Goal: Find specific page/section: Find specific page/section

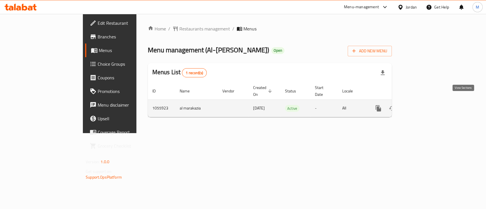
click at [422, 106] on icon "enhanced table" at bounding box center [419, 108] width 5 height 5
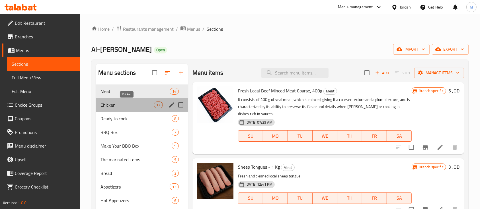
click at [123, 104] on span "Chicken" at bounding box center [127, 105] width 53 height 7
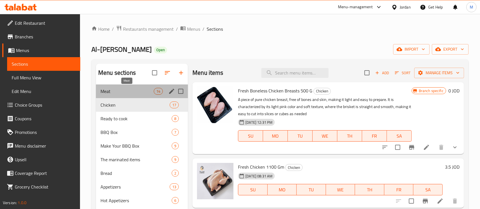
click at [123, 94] on span "Meat" at bounding box center [127, 91] width 53 height 7
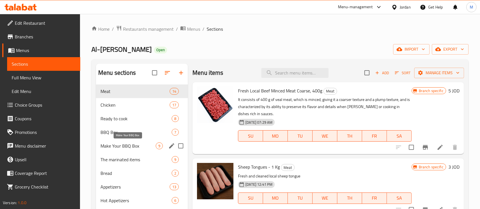
click at [135, 149] on span "Make Your BBQ Box" at bounding box center [128, 146] width 55 height 7
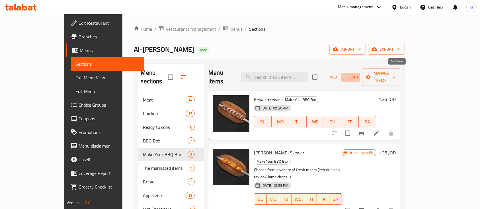
click at [359, 74] on span "Sort" at bounding box center [351, 77] width 16 height 7
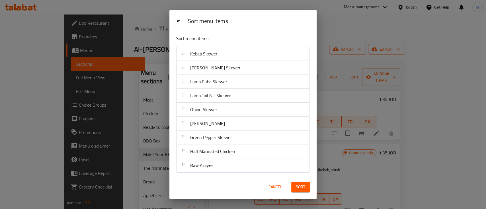
click at [362, 65] on div "Sort menu items Sort menu items Kebab Skewer Shish Tawook Skewer Lamb Cube Skew…" at bounding box center [243, 104] width 486 height 209
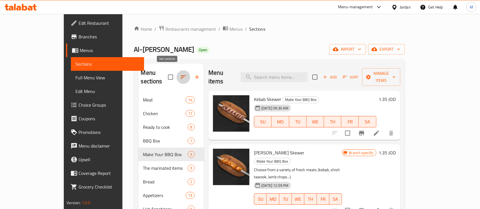
click at [180, 74] on icon "button" at bounding box center [183, 77] width 7 height 7
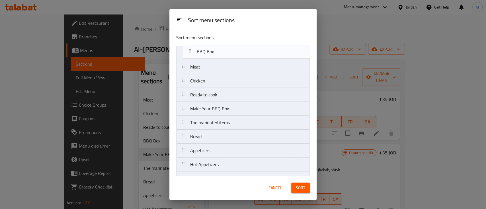
drag, startPoint x: 262, startPoint y: 99, endPoint x: 268, endPoint y: 54, distance: 45.8
click at [268, 54] on nav "Meat Chicken Ready to cook BBQ Box Make Your BBQ Box The marinated items Bread …" at bounding box center [243, 123] width 134 height 154
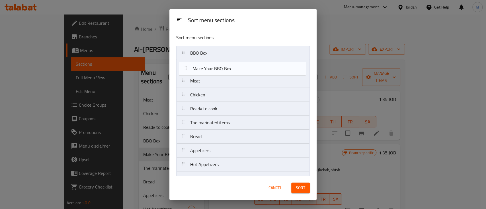
click at [259, 72] on nav "BBQ Box Meat Chicken Ready to cook Make Your BBQ Box The marinated items Bread …" at bounding box center [243, 123] width 134 height 154
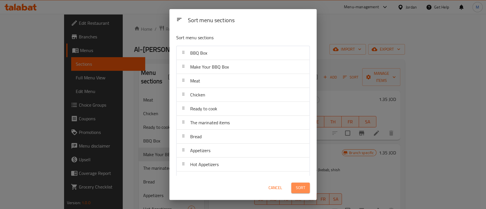
click at [299, 184] on button "Sort" at bounding box center [301, 188] width 19 height 11
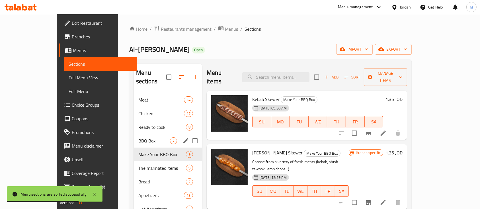
click at [134, 134] on div "BBQ Box 7" at bounding box center [168, 141] width 68 height 14
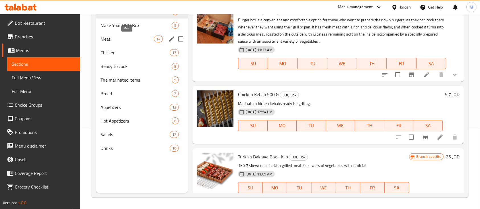
click at [140, 36] on span "Meat" at bounding box center [127, 39] width 53 height 7
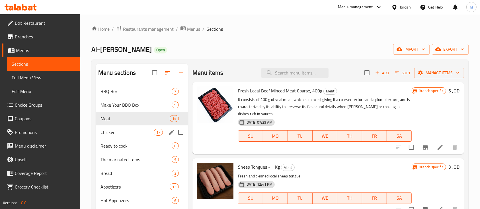
click at [115, 137] on div "Chicken 17" at bounding box center [142, 133] width 92 height 14
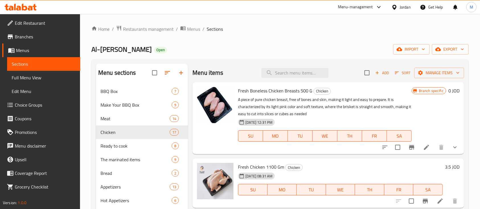
click at [449, 148] on button "show more" at bounding box center [456, 148] width 14 height 14
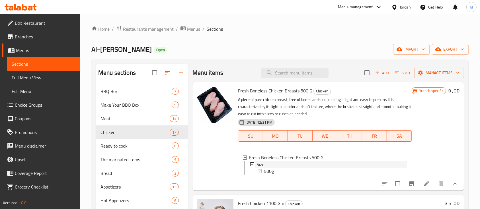
click at [293, 168] on div "Size" at bounding box center [332, 164] width 150 height 7
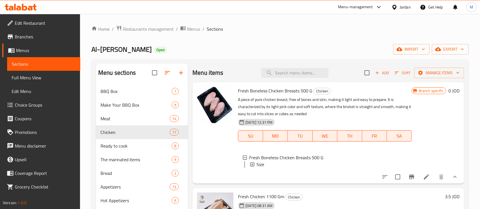
click at [351, 164] on div "Size" at bounding box center [332, 164] width 150 height 7
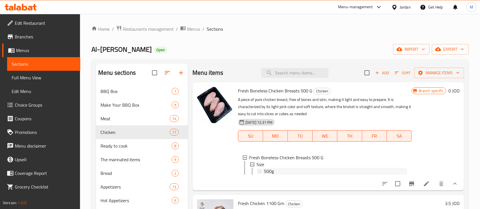
click at [277, 172] on div "500g" at bounding box center [335, 171] width 143 height 7
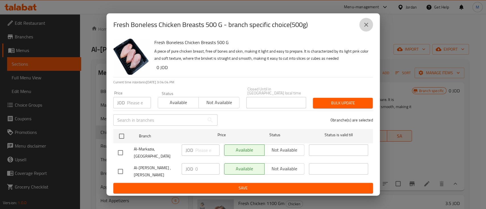
click at [363, 28] on icon "close" at bounding box center [366, 24] width 7 height 7
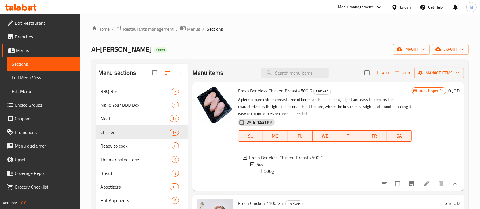
click at [424, 184] on div at bounding box center [420, 184] width 84 height 14
click at [423, 185] on li at bounding box center [427, 184] width 16 height 10
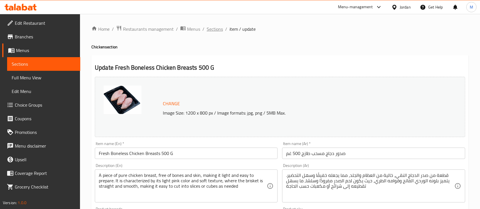
click at [217, 29] on span "Sections" at bounding box center [215, 29] width 16 height 7
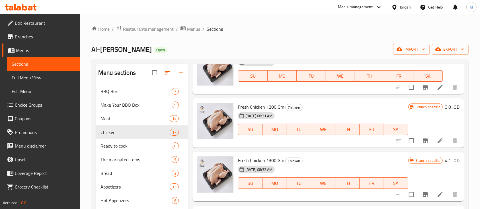
scroll to position [76, 0]
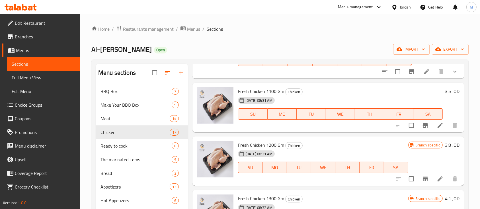
click at [142, 34] on div "Home / Restaurants management / Menus / Sections Al-Markazia butchery Open impo…" at bounding box center [280, 151] width 378 height 252
click at [144, 30] on span "Restaurants management" at bounding box center [148, 29] width 51 height 7
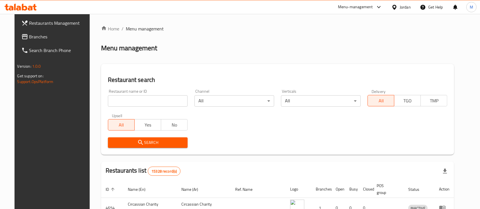
click at [134, 101] on input "search" at bounding box center [148, 100] width 80 height 11
type input "[DEMOGRAPHIC_DATA] Roastries"
drag, startPoint x: 146, startPoint y: 140, endPoint x: 152, endPoint y: 151, distance: 11.6
drag, startPoint x: 150, startPoint y: 147, endPoint x: 146, endPoint y: 146, distance: 4.4
click at [150, 146] on button "Search" at bounding box center [148, 143] width 80 height 11
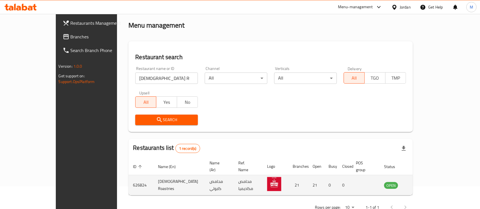
scroll to position [33, 0]
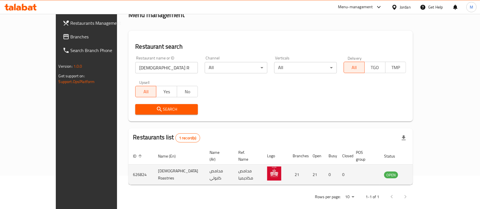
click at [429, 169] on td "enhanced table" at bounding box center [420, 175] width 20 height 20
click at [421, 173] on icon "enhanced table" at bounding box center [418, 175] width 6 height 5
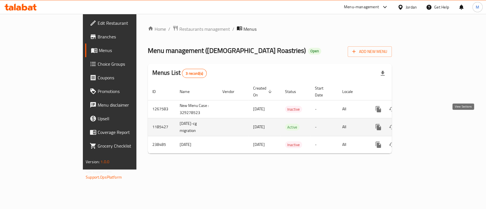
click at [427, 121] on link "enhanced table" at bounding box center [420, 128] width 14 height 14
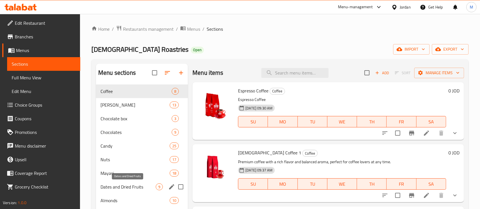
click at [140, 184] on span "Dates and Dried Fruits" at bounding box center [128, 187] width 55 height 7
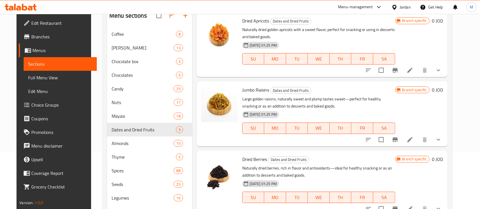
scroll to position [76, 0]
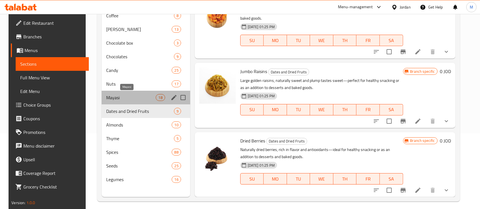
click at [132, 99] on span "Mayasi" at bounding box center [131, 97] width 50 height 7
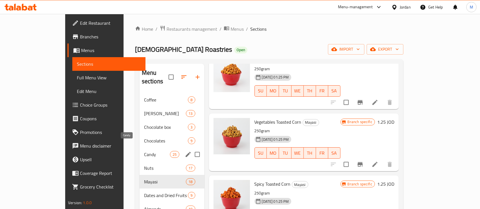
scroll to position [38, 0]
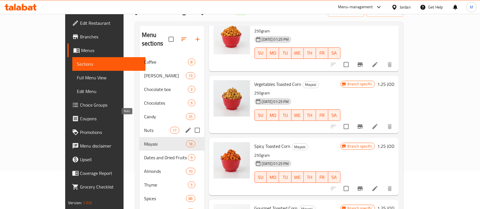
click at [144, 127] on span "Nuts" at bounding box center [157, 130] width 26 height 7
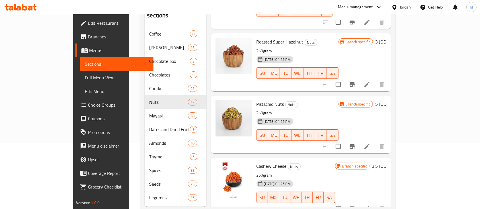
scroll to position [80, 0]
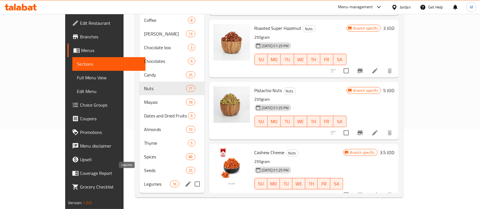
click at [144, 181] on span "Legumes" at bounding box center [157, 184] width 26 height 7
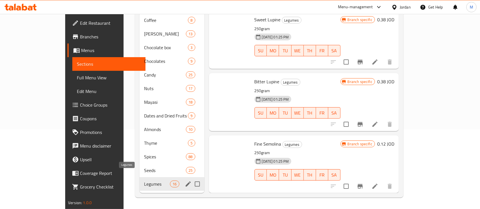
scroll to position [801, 0]
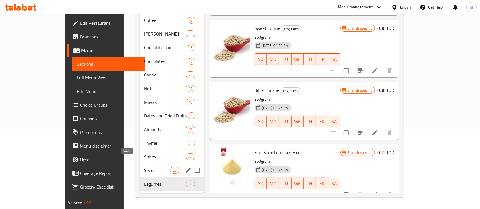
click at [144, 167] on span "Seeds" at bounding box center [157, 170] width 26 height 7
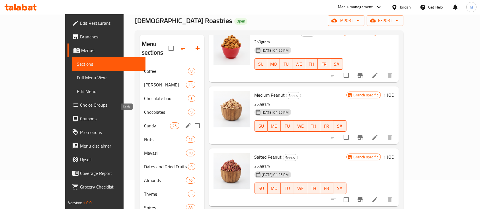
scroll to position [4, 0]
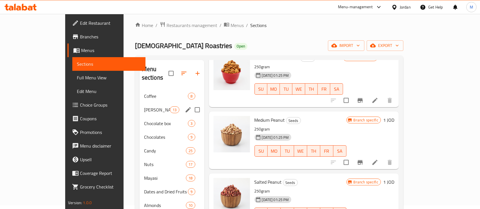
click at [140, 105] on div "[PERSON_NAME] 13" at bounding box center [172, 110] width 65 height 14
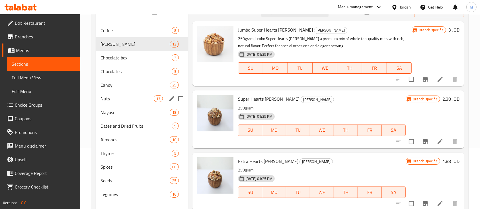
scroll to position [4, 0]
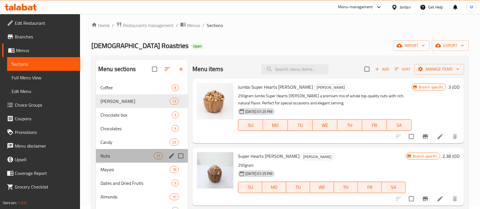
click at [146, 159] on div "Nuts 17" at bounding box center [142, 156] width 92 height 14
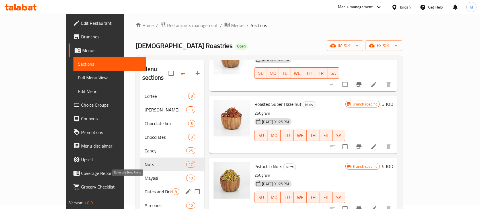
scroll to position [42, 0]
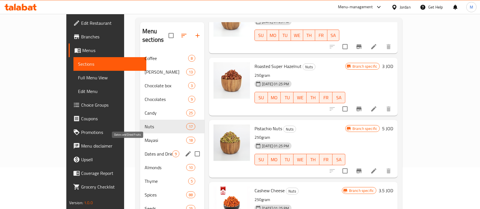
click at [140, 175] on div "Thyme 5" at bounding box center [172, 182] width 64 height 14
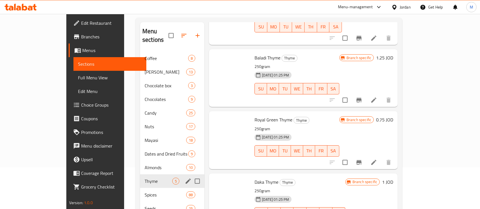
scroll to position [116, 0]
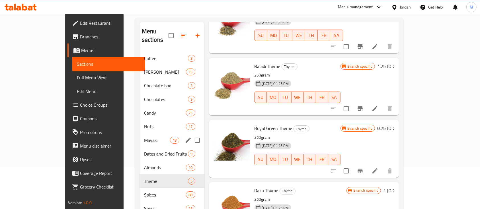
click at [140, 136] on div "Mayasi 18" at bounding box center [172, 141] width 65 height 14
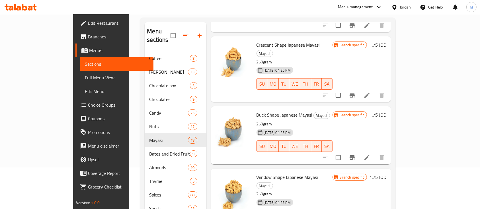
scroll to position [811, 0]
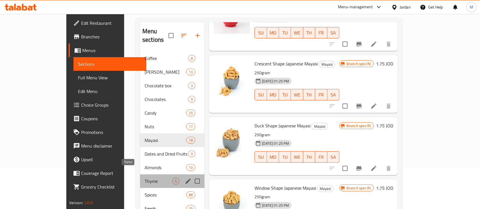
click at [145, 178] on span "Thyme" at bounding box center [159, 181] width 28 height 7
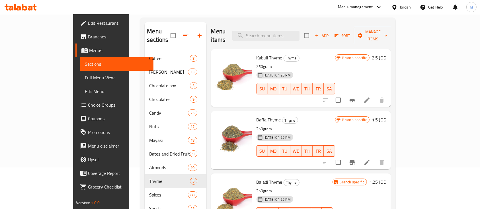
scroll to position [116, 0]
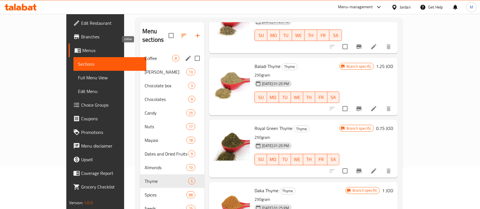
click at [145, 55] on span "Coffee" at bounding box center [159, 58] width 28 height 7
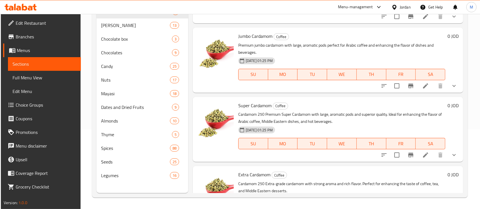
scroll to position [248, 0]
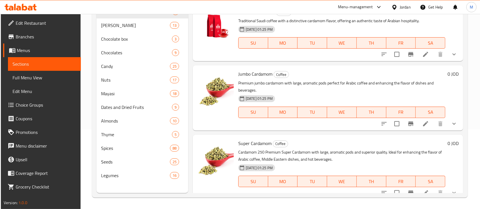
click at [451, 126] on icon "show more" at bounding box center [454, 124] width 7 height 7
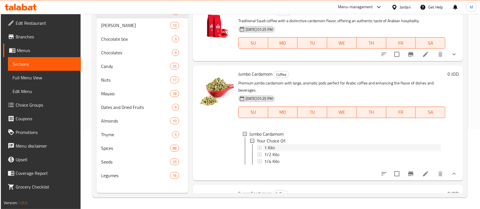
click at [326, 147] on div "1 Kilo" at bounding box center [352, 147] width 177 height 7
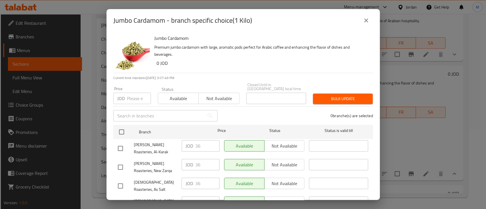
click at [362, 21] on button "close" at bounding box center [367, 21] width 14 height 14
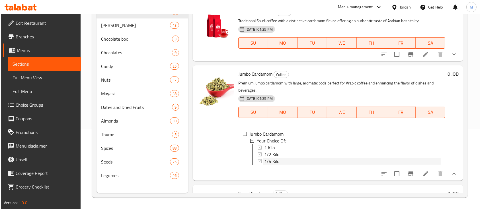
click at [283, 163] on div "1/4 Kilo" at bounding box center [352, 161] width 177 height 7
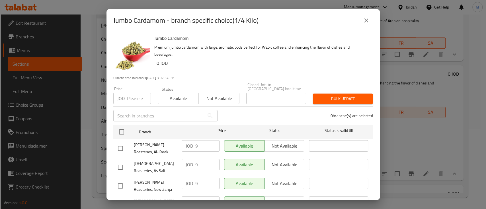
click at [364, 20] on icon "close" at bounding box center [366, 20] width 7 height 7
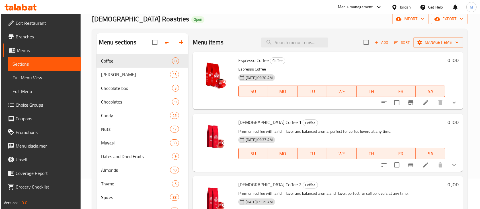
scroll to position [0, 0]
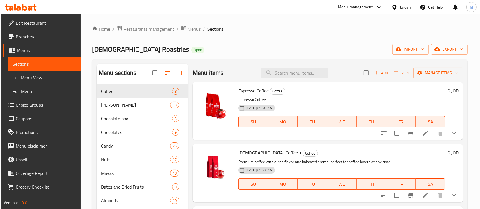
click at [154, 30] on span "Restaurants management" at bounding box center [149, 29] width 51 height 7
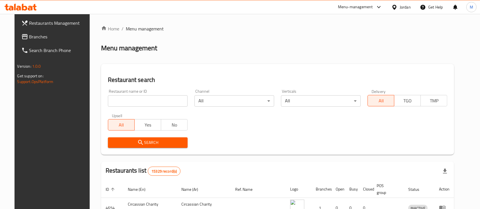
click at [146, 101] on div "Home / Menu management Menu management Restaurant search Restaurant name or ID …" at bounding box center [278, 190] width 354 height 330
click at [146, 101] on input "search" at bounding box center [148, 100] width 80 height 11
type input "s"
type input "a"
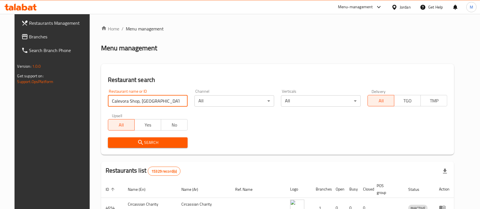
drag, startPoint x: 160, startPoint y: 101, endPoint x: 119, endPoint y: 97, distance: 41.7
click at [119, 97] on input "Calevora Shop, [GEOGRAPHIC_DATA]" at bounding box center [148, 100] width 80 height 11
click button "Search" at bounding box center [148, 143] width 80 height 11
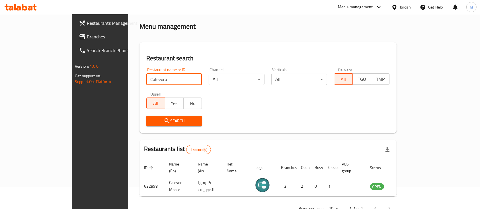
scroll to position [33, 0]
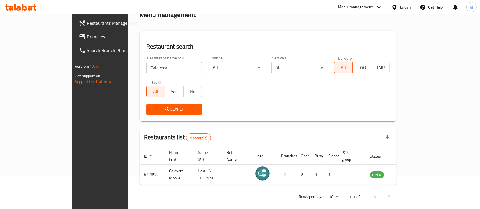
click at [288, 117] on div "Search" at bounding box center [268, 109] width 250 height 17
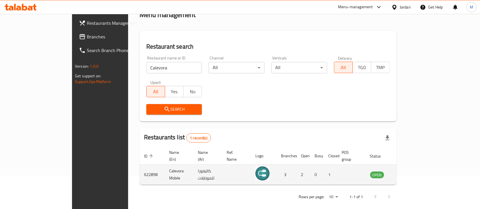
click at [165, 168] on td "Calevora Mobile" at bounding box center [179, 175] width 29 height 20
copy td "Calevora Mobile"
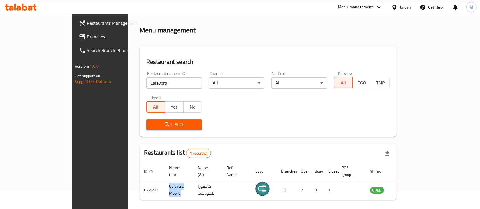
scroll to position [0, 0]
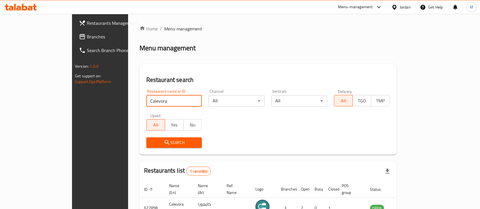
click at [146, 104] on input "Calevora" at bounding box center [174, 100] width 56 height 11
click button "Search" at bounding box center [174, 143] width 56 height 11
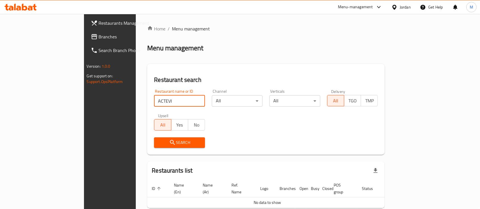
click button "Search" at bounding box center [179, 143] width 51 height 11
type input "A"
type input "s"
type input "اكتيف"
click button "Search" at bounding box center [179, 143] width 51 height 11
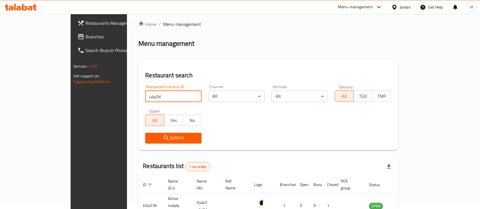
scroll to position [33, 0]
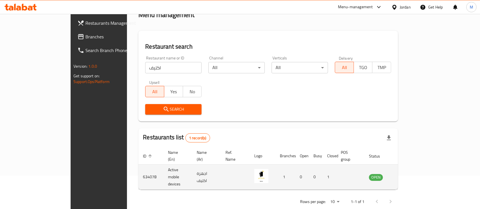
click at [138, 170] on td "634078" at bounding box center [150, 177] width 25 height 25
copy td "634078"
